Goal: Task Accomplishment & Management: Manage account settings

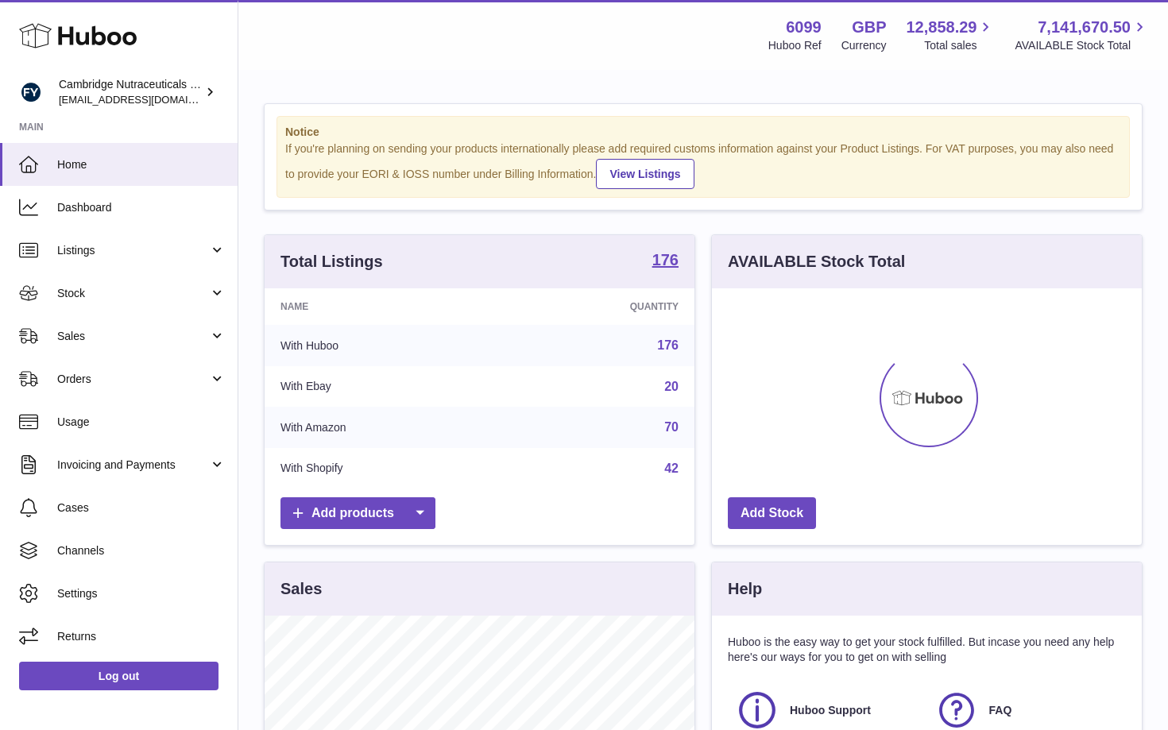
scroll to position [248, 430]
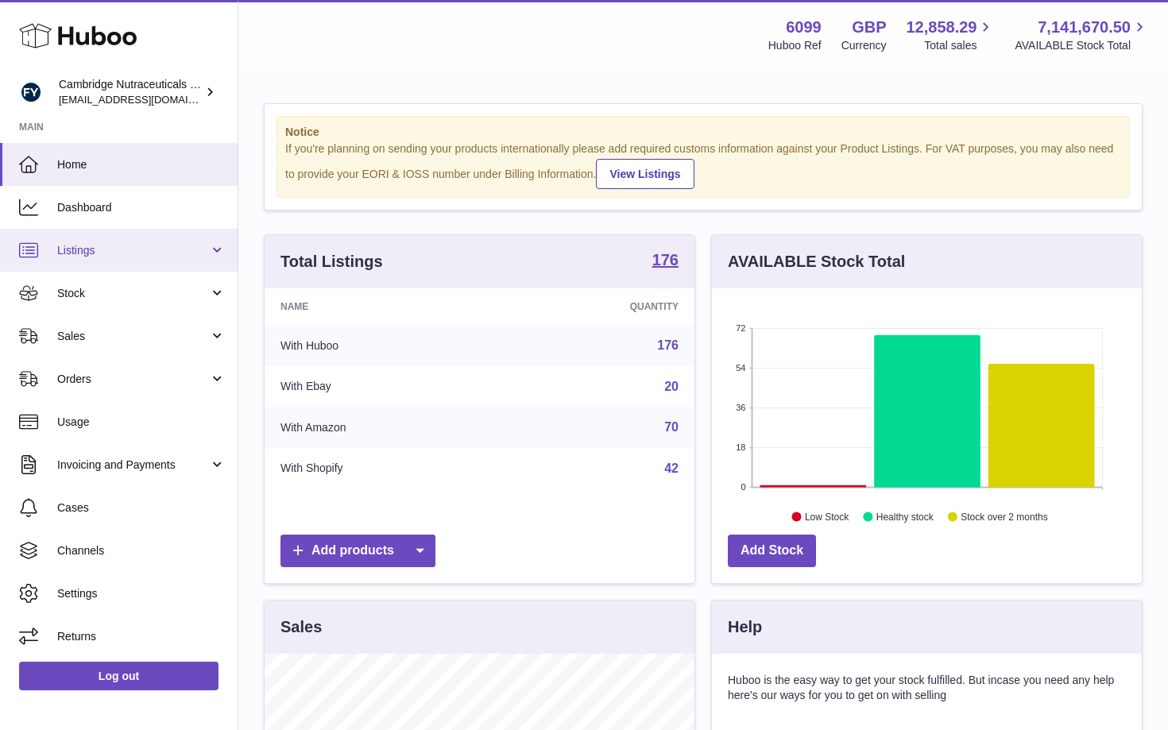
click at [110, 259] on link "Listings" at bounding box center [119, 250] width 238 height 43
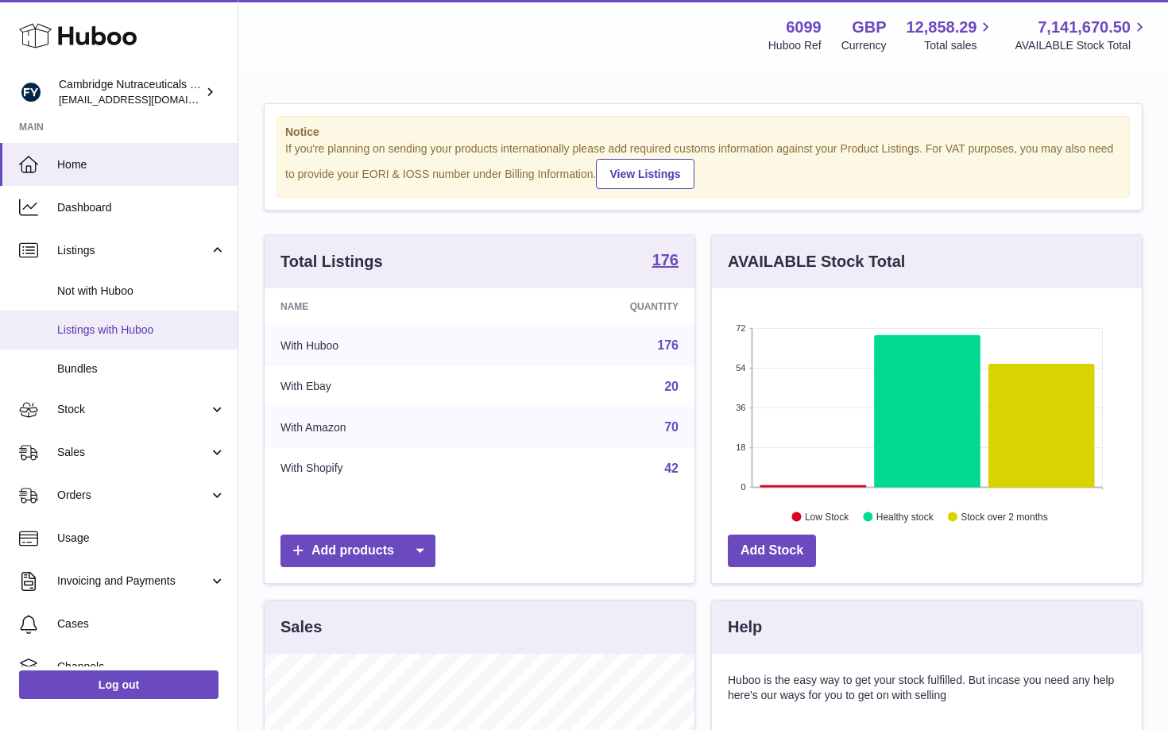
click at [107, 347] on link "Listings with Huboo" at bounding box center [119, 330] width 238 height 39
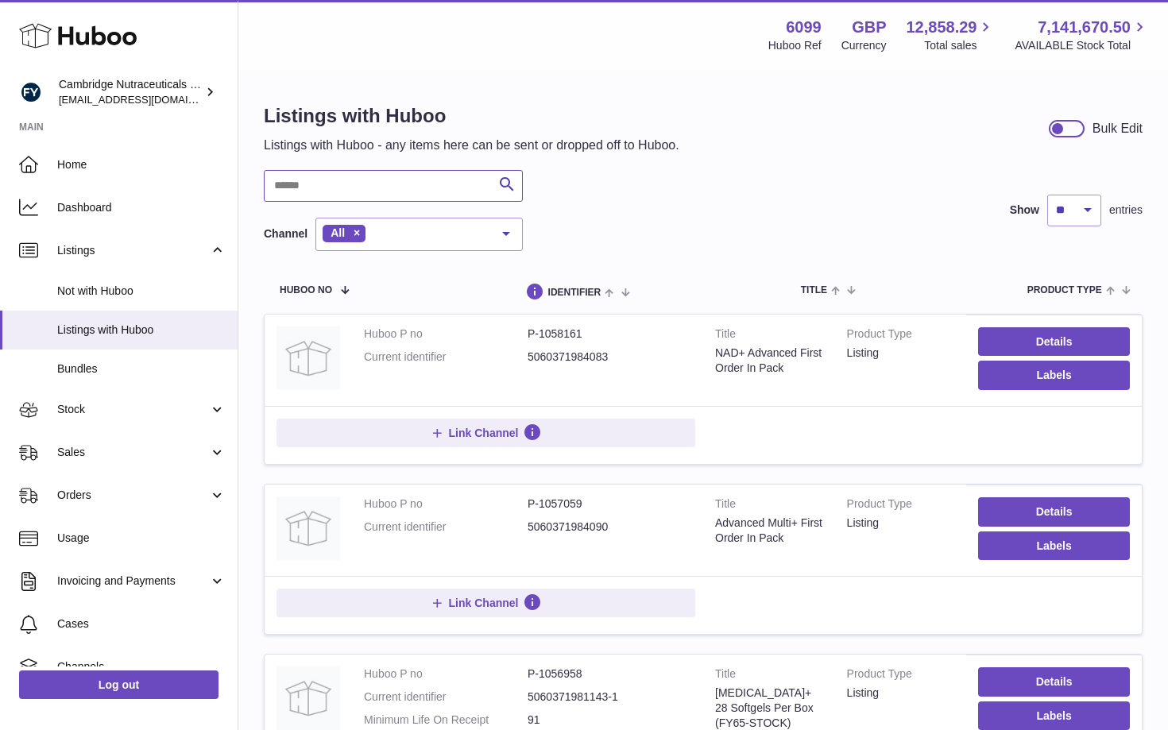
click at [287, 182] on input "text" at bounding box center [393, 186] width 259 height 32
type input "*********"
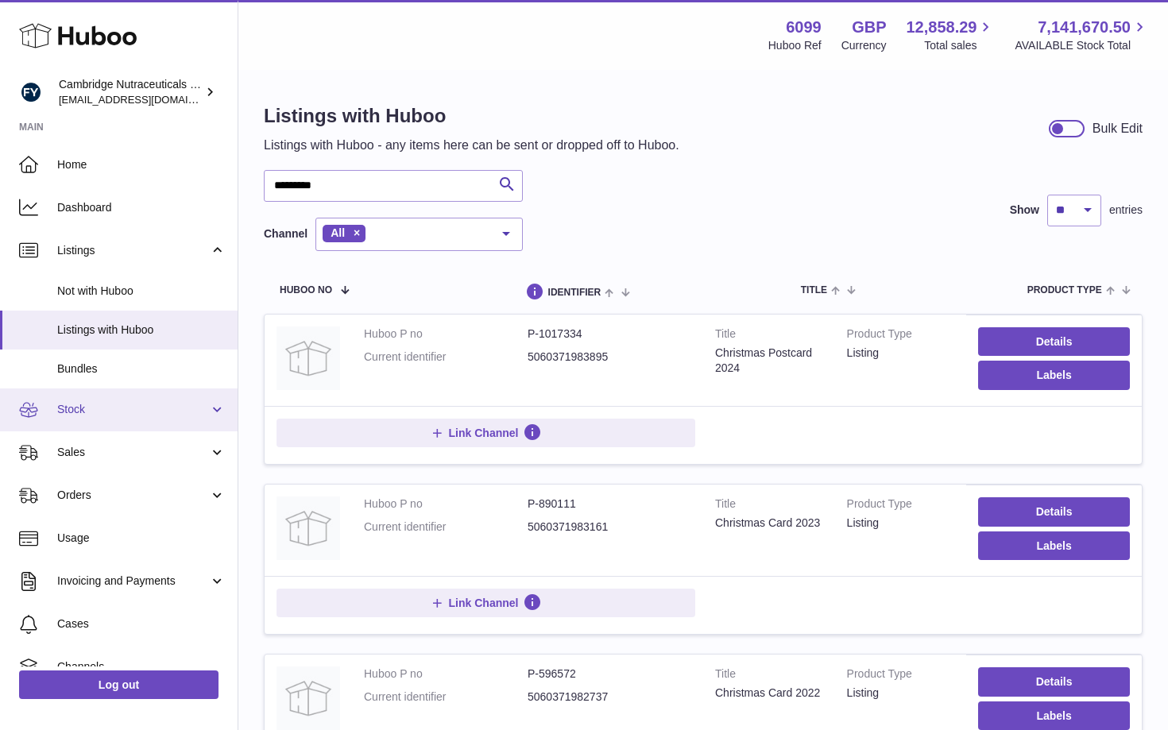
click at [117, 415] on span "Stock" at bounding box center [133, 409] width 152 height 15
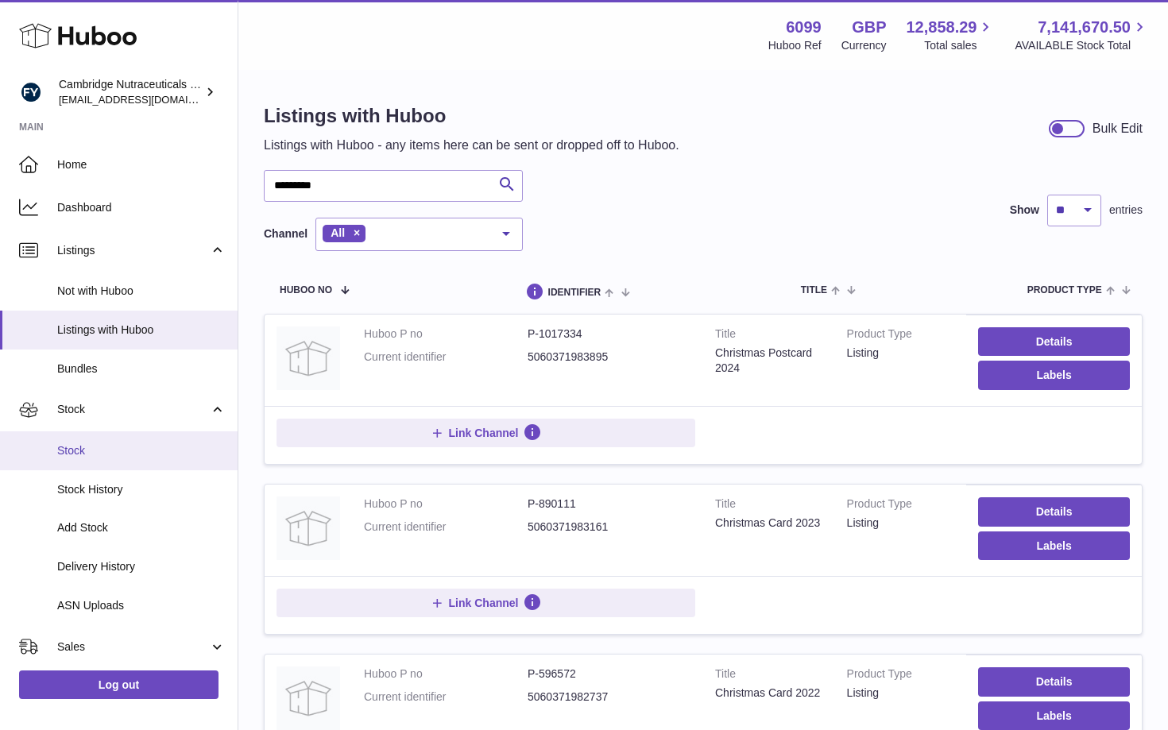
click at [102, 457] on span "Stock" at bounding box center [141, 450] width 168 height 15
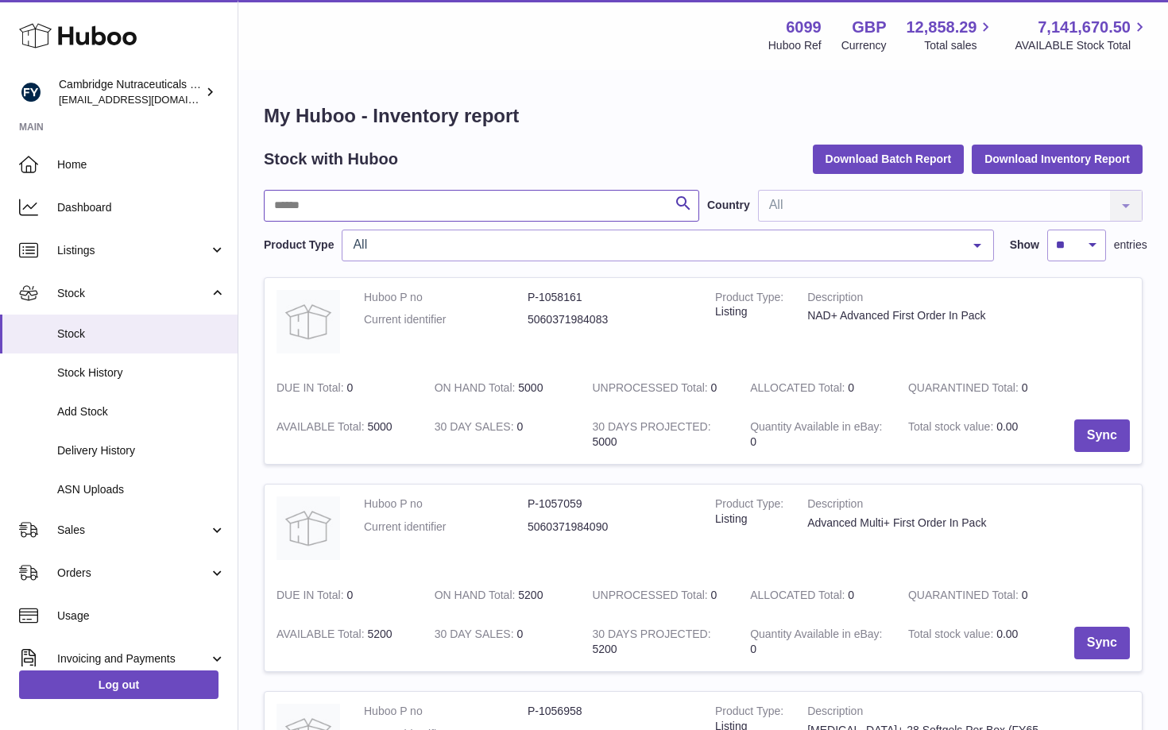
click at [366, 202] on input "text" at bounding box center [481, 206] width 435 height 32
type input "*********"
drag, startPoint x: 941, startPoint y: 317, endPoint x: 809, endPoint y: 318, distance: 132.7
click at [809, 318] on div "Christmas Postcard 2024" at bounding box center [935, 315] width 257 height 15
copy div "Christmas Postcard 2024"
